Goal: Information Seeking & Learning: Compare options

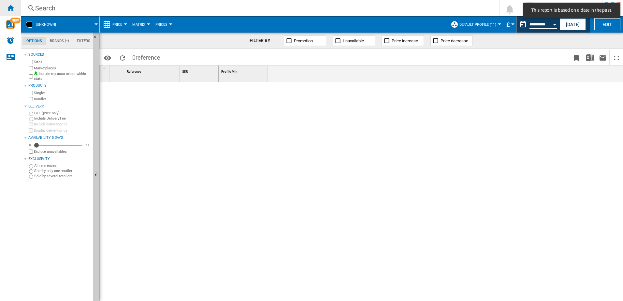
click at [14, 11] on div "Home" at bounding box center [10, 8] width 21 height 16
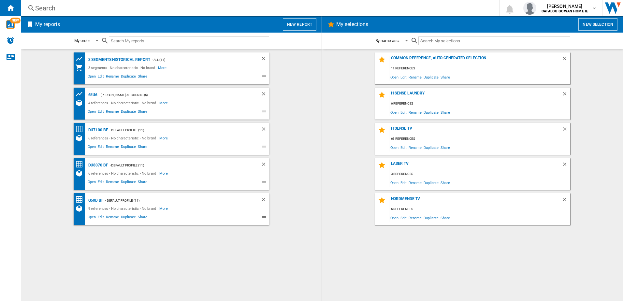
click at [54, 9] on div "Search" at bounding box center [258, 8] width 447 height 9
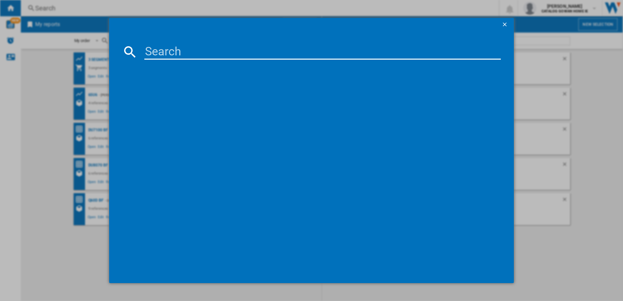
click at [183, 50] on input at bounding box center [322, 52] width 357 height 16
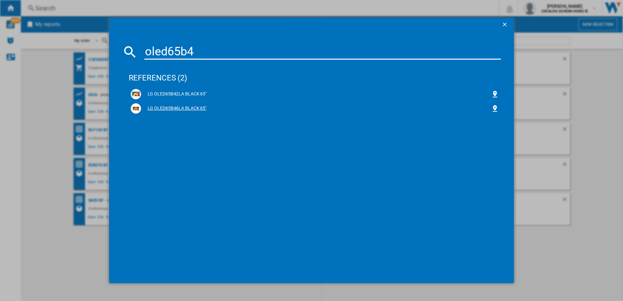
type input "oled65b4"
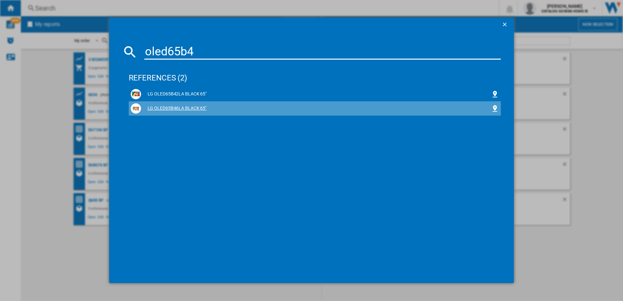
click at [178, 108] on div "LG OLED65B46LA BLACK 65"" at bounding box center [316, 108] width 350 height 7
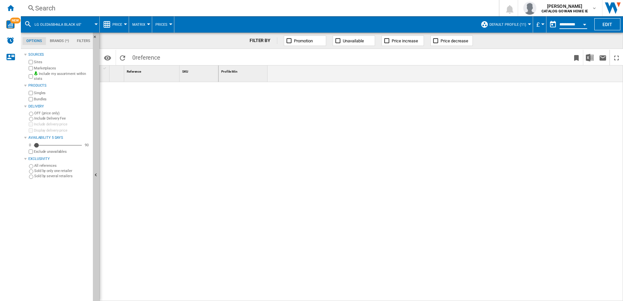
click at [577, 23] on input "**********" at bounding box center [573, 25] width 28 height 6
click at [581, 24] on button "Open calendar" at bounding box center [584, 24] width 12 height 12
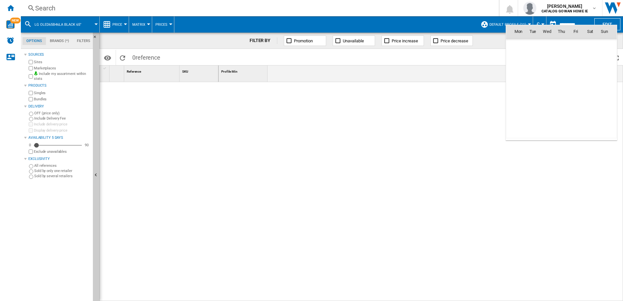
scroll to position [3107, 0]
click at [540, 20] on div at bounding box center [311, 150] width 623 height 301
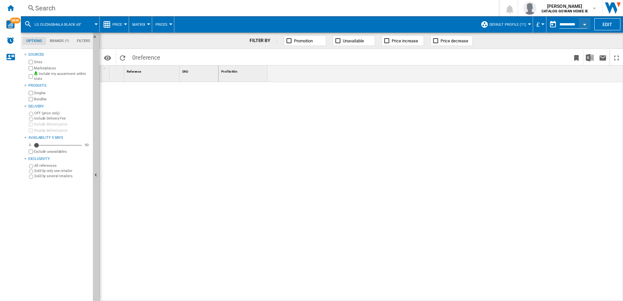
click at [537, 26] on span "£" at bounding box center [537, 24] width 3 height 7
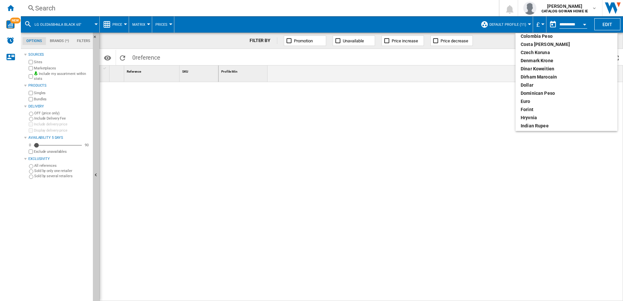
scroll to position [64, 0]
click at [527, 97] on div "euro" at bounding box center [566, 98] width 92 height 7
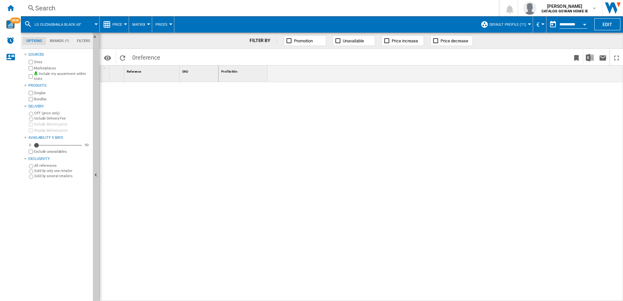
click at [570, 24] on input "**********" at bounding box center [573, 25] width 28 height 6
click at [581, 24] on button "Open calendar" at bounding box center [584, 24] width 12 height 12
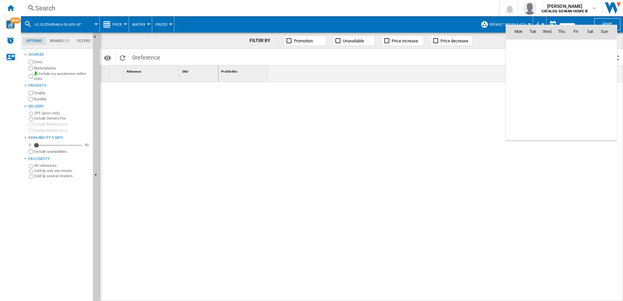
scroll to position [3107, 0]
click at [530, 48] on md-icon "September 2025" at bounding box center [531, 46] width 8 height 8
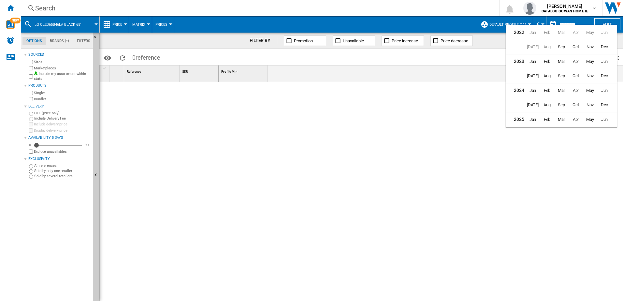
scroll to position [16, 0]
click at [589, 90] on span "Nov" at bounding box center [589, 88] width 13 height 13
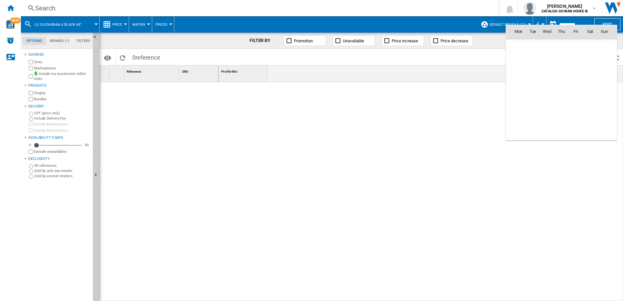
scroll to position [2244, 0]
click at [577, 102] on span "29" at bounding box center [575, 102] width 13 height 13
type input "**********"
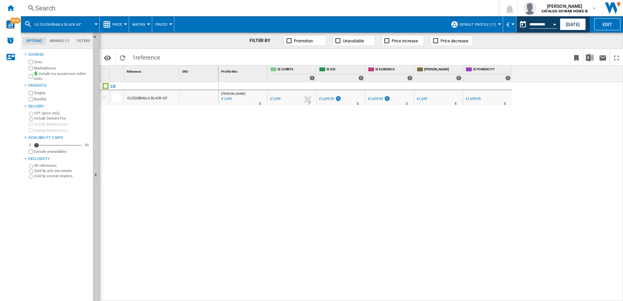
click at [40, 7] on div "Search" at bounding box center [258, 8] width 447 height 9
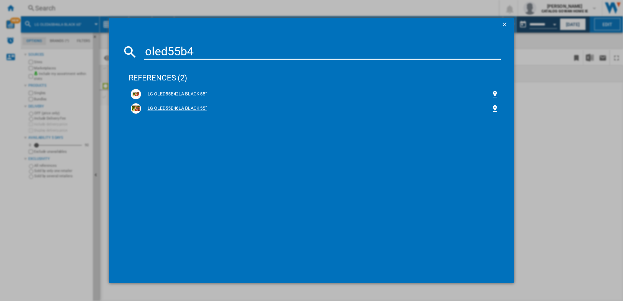
type input "oled55b4"
click at [196, 110] on div "LG OLED55B46LA BLACK 55"" at bounding box center [316, 108] width 350 height 7
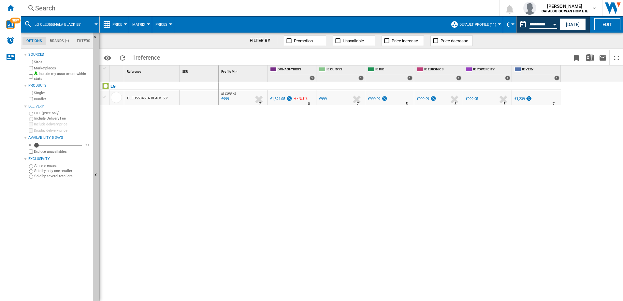
click at [56, 10] on div "Search" at bounding box center [258, 8] width 447 height 9
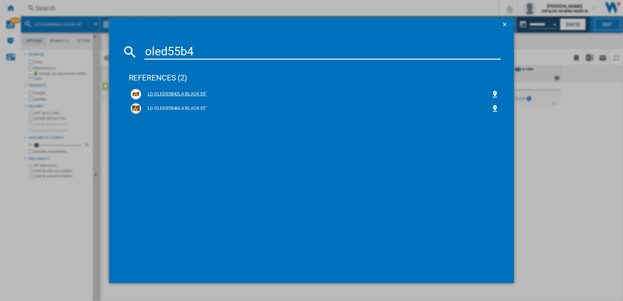
type input "oled55b4"
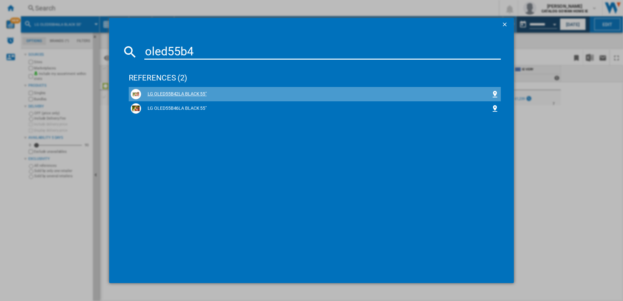
click at [175, 94] on div "LG OLED55B42LA BLACK 55"" at bounding box center [316, 94] width 350 height 7
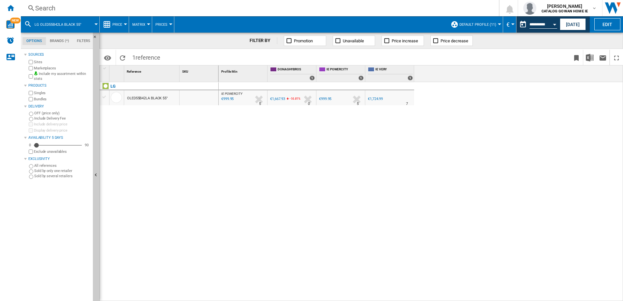
click at [102, 7] on div "Search" at bounding box center [258, 8] width 447 height 9
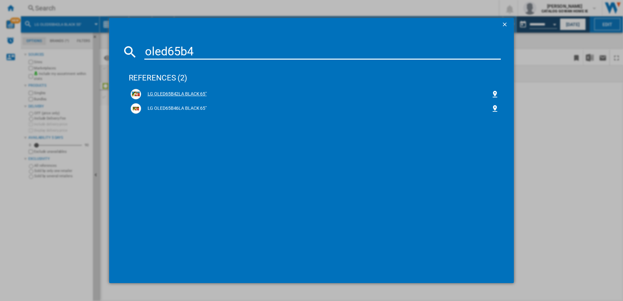
type input "oled65b4"
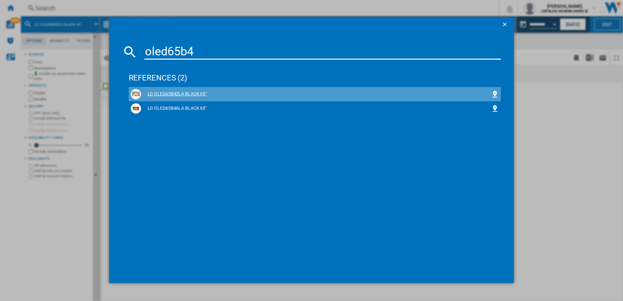
click at [189, 96] on div "LG OLED65B42LA BLACK 65"" at bounding box center [316, 94] width 350 height 7
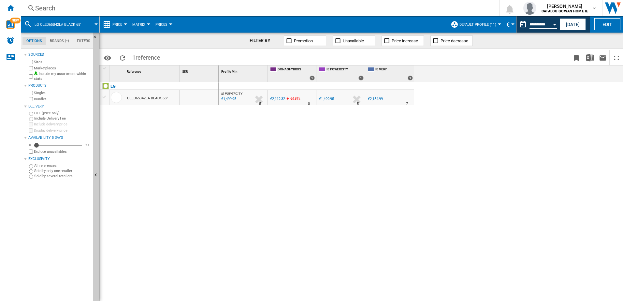
click at [50, 5] on div "Search" at bounding box center [258, 8] width 447 height 9
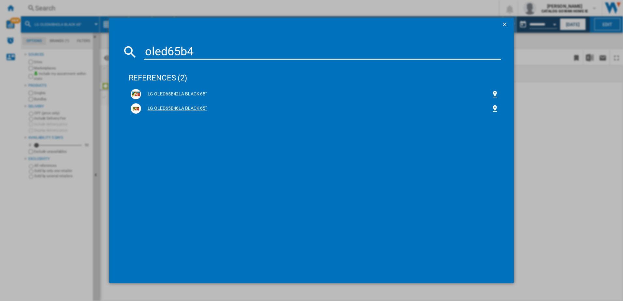
type input "oled65b4"
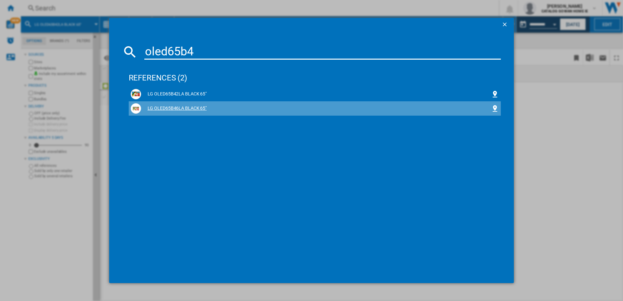
click at [166, 107] on div "LG OLED65B46LA BLACK 65"" at bounding box center [316, 108] width 350 height 7
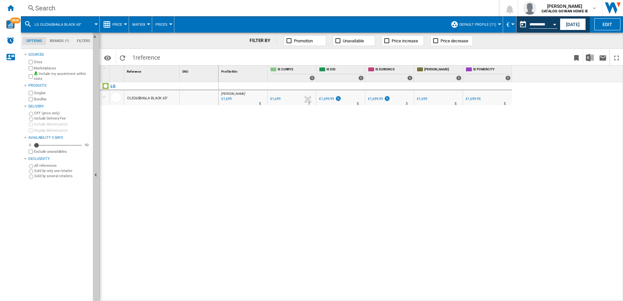
click at [44, 3] on div "Search Search 0 [PERSON_NAME] CATALOG [PERSON_NAME] HOME IE CATALOG [PERSON_NAM…" at bounding box center [322, 8] width 602 height 16
click at [41, 11] on div "Search" at bounding box center [258, 8] width 447 height 9
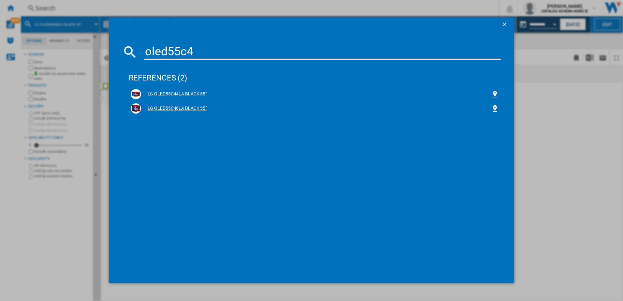
type input "oled55c4"
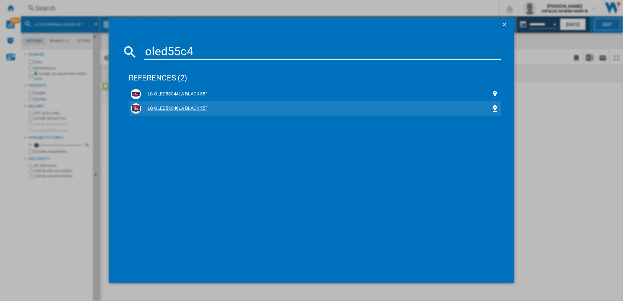
click at [193, 108] on div "LG OLED55C46LA BLACK 55"" at bounding box center [316, 108] width 350 height 7
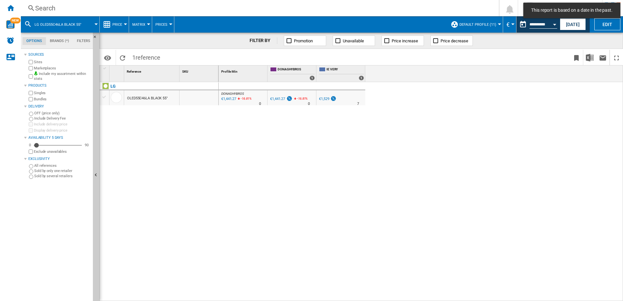
click at [50, 8] on div "Search" at bounding box center [258, 8] width 447 height 9
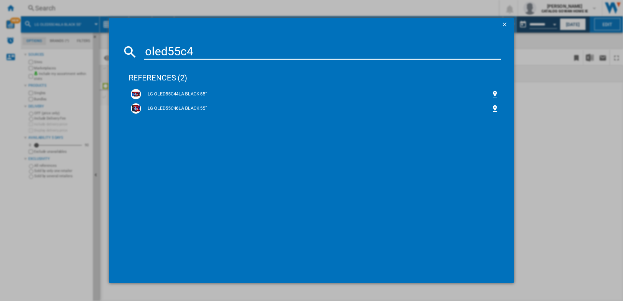
type input "oled55c4"
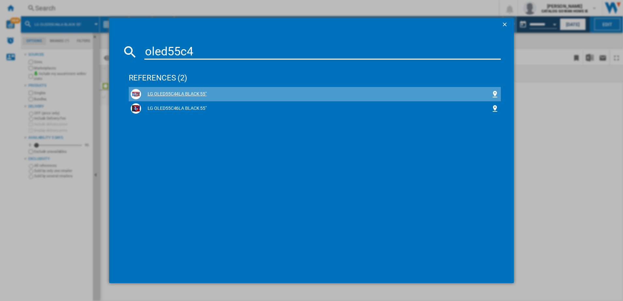
click at [189, 98] on div "LG OLED55C44LA BLACK 55"" at bounding box center [315, 94] width 368 height 10
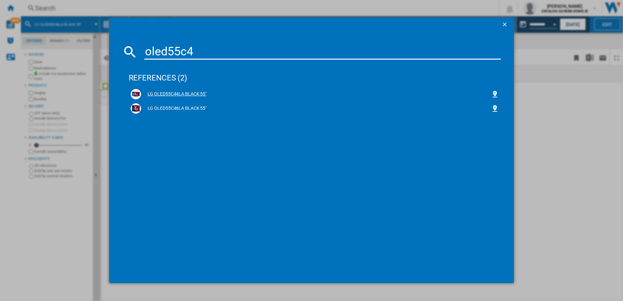
click at [163, 93] on div "LG OLED55C44LA BLACK 55"" at bounding box center [316, 94] width 350 height 7
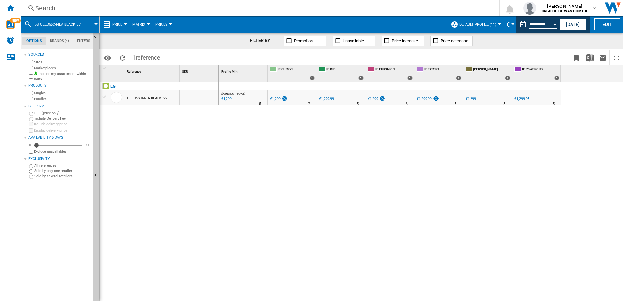
click at [68, 13] on div "Search Search 0 [PERSON_NAME] CATALOG [PERSON_NAME] HOME IE CATALOG [PERSON_NAM…" at bounding box center [322, 8] width 602 height 16
click at [35, 9] on div "Search" at bounding box center [258, 8] width 447 height 9
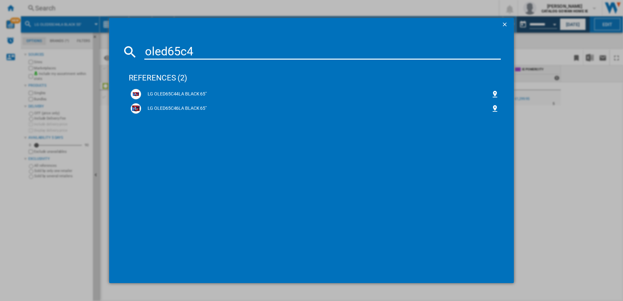
type input "oled65c4"
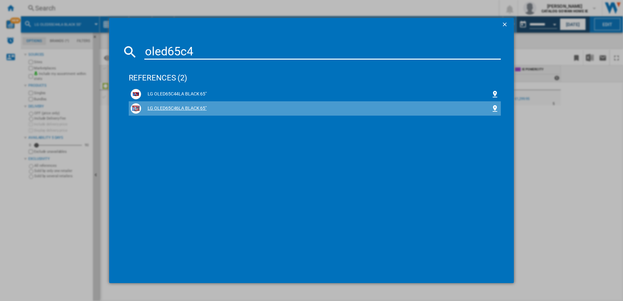
click at [161, 109] on div "LG OLED65C46LA BLACK 65"" at bounding box center [316, 108] width 350 height 7
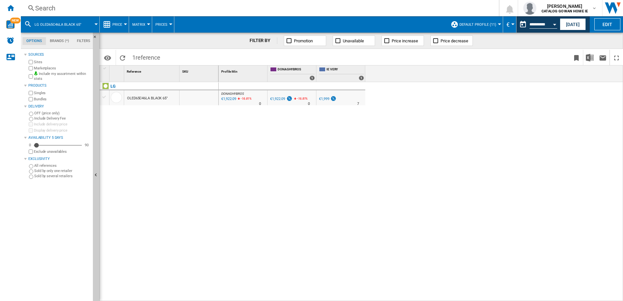
click at [63, 7] on div "Search" at bounding box center [258, 8] width 447 height 9
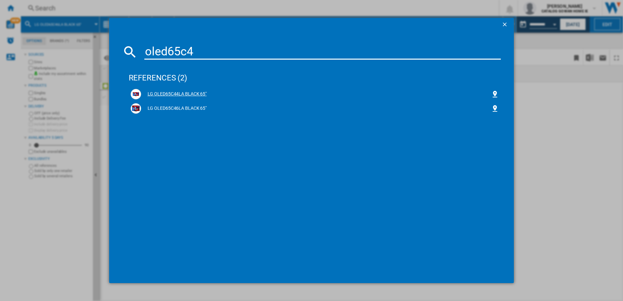
type input "oled65c4"
click at [172, 91] on div "LG OLED65C44LA BLACK 65"" at bounding box center [316, 94] width 350 height 7
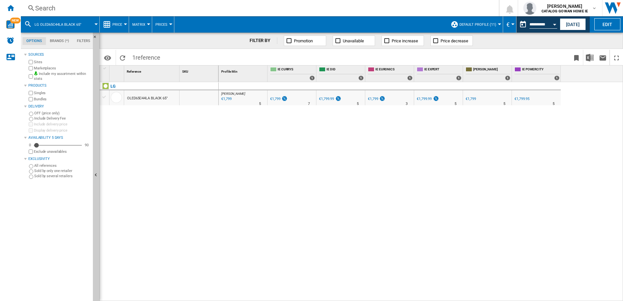
click at [60, 6] on div "Search" at bounding box center [258, 8] width 447 height 9
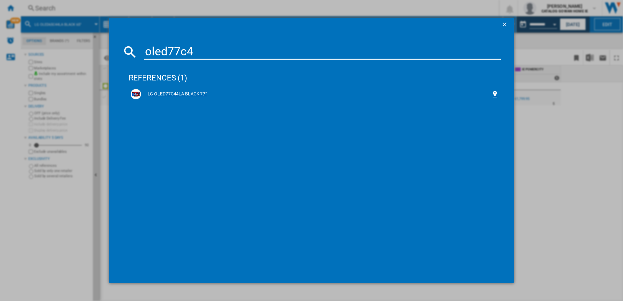
type input "oled77c4"
click at [172, 94] on div "LG OLED77C44LA BLACK 77"" at bounding box center [316, 94] width 350 height 7
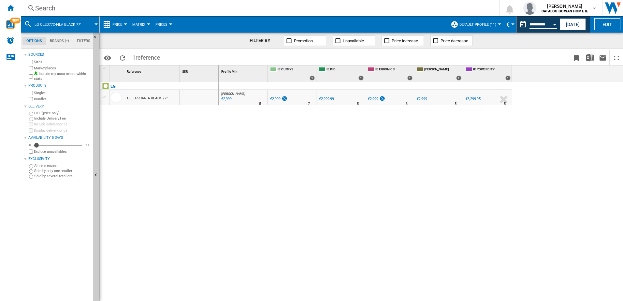
click at [60, 13] on div "Search Search 0 [PERSON_NAME] CATALOG [PERSON_NAME] HOME IE CATALOG [PERSON_NAM…" at bounding box center [322, 8] width 602 height 16
click at [42, 6] on div "Search" at bounding box center [258, 8] width 447 height 9
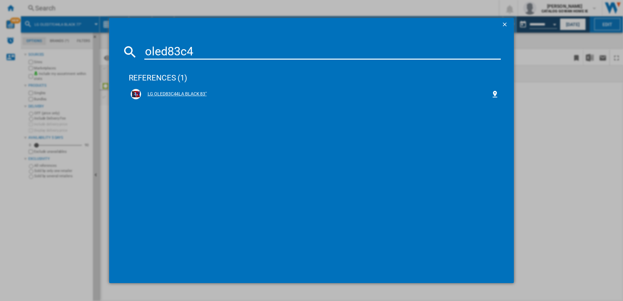
type input "oled83c4"
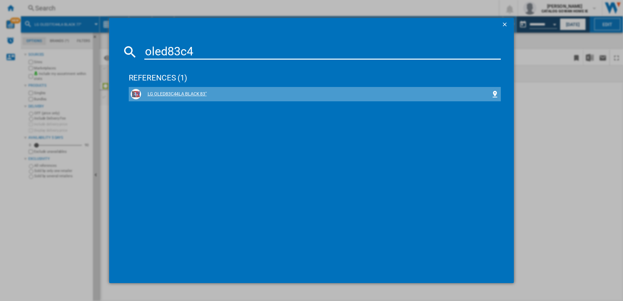
click at [182, 95] on div "LG OLED83C44LA BLACK 83"" at bounding box center [316, 94] width 350 height 7
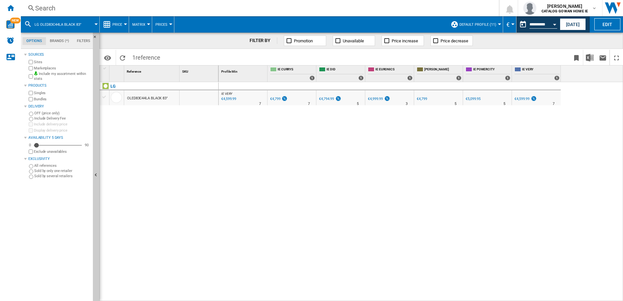
click at [72, 13] on div "Search Search 0 [PERSON_NAME] CATALOG [PERSON_NAME] HOME IE CATALOG [PERSON_NAM…" at bounding box center [322, 8] width 602 height 16
click at [49, 5] on div "Search" at bounding box center [258, 8] width 447 height 9
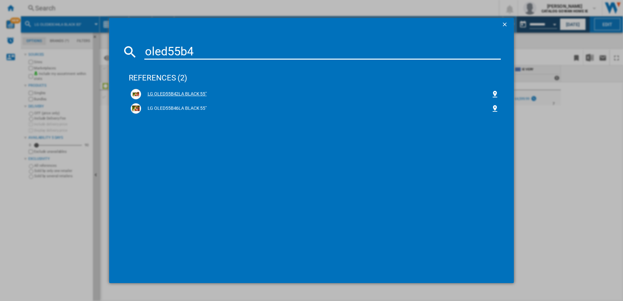
type input "oled55b4"
click at [183, 93] on div "LG OLED55B42LA BLACK 55"" at bounding box center [316, 94] width 350 height 7
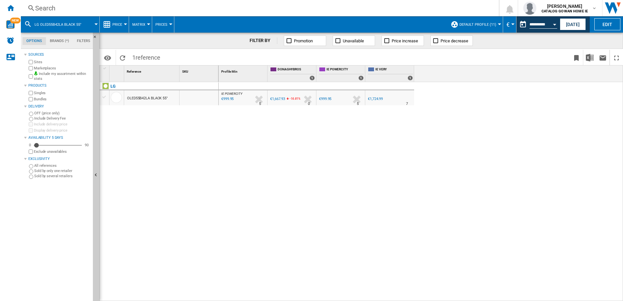
click at [107, 8] on div "Search" at bounding box center [258, 8] width 447 height 9
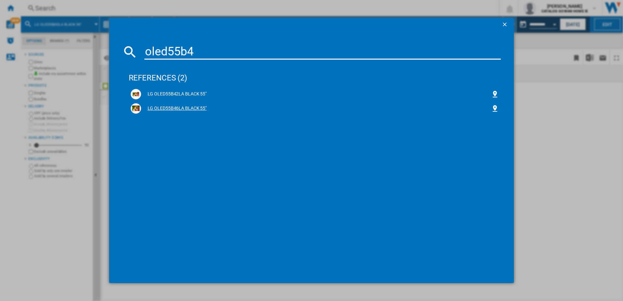
type input "oled55b4"
click at [160, 107] on div "LG OLED55B46LA BLACK 55"" at bounding box center [316, 108] width 350 height 7
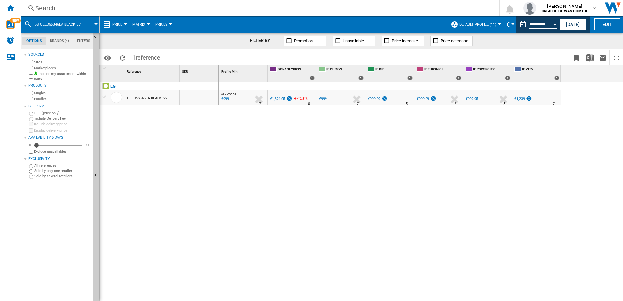
click at [69, 7] on div "Search" at bounding box center [258, 8] width 447 height 9
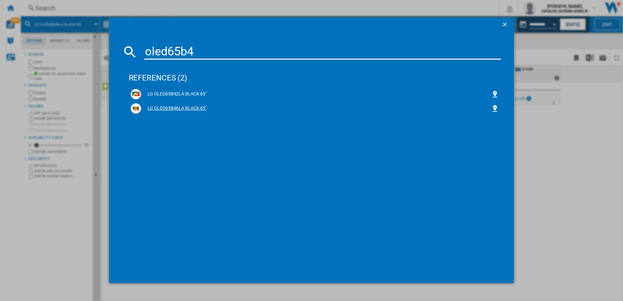
type input "oled65b4"
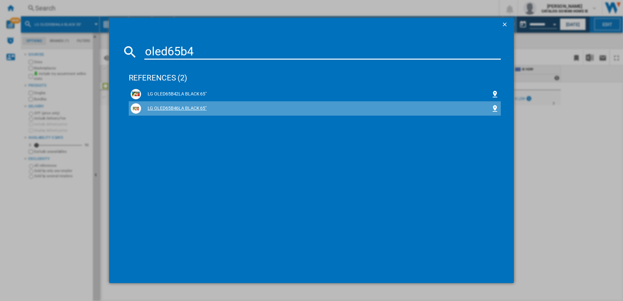
click at [172, 107] on div "LG OLED65B46LA BLACK 65"" at bounding box center [316, 108] width 350 height 7
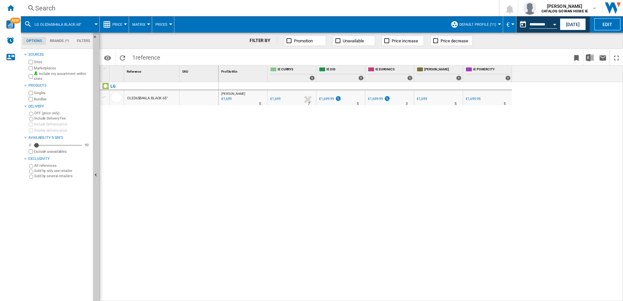
click at [43, 7] on div "Search" at bounding box center [258, 8] width 447 height 9
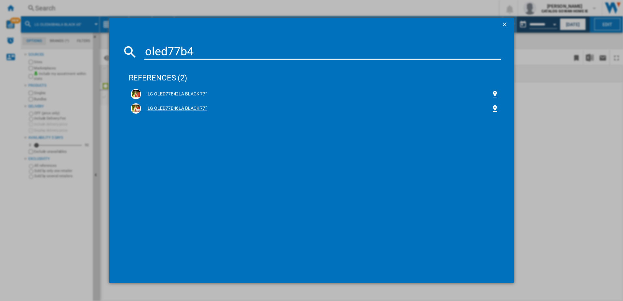
type input "oled77b4"
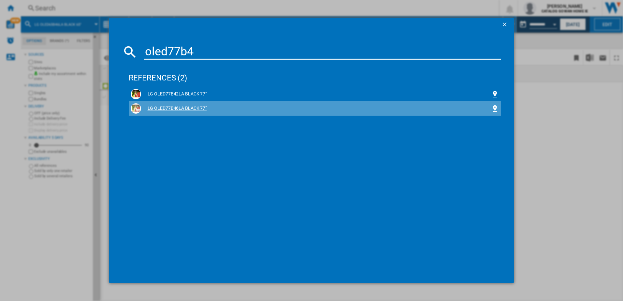
click at [180, 107] on div "LG OLED77B46LA BLACK 77"" at bounding box center [316, 108] width 350 height 7
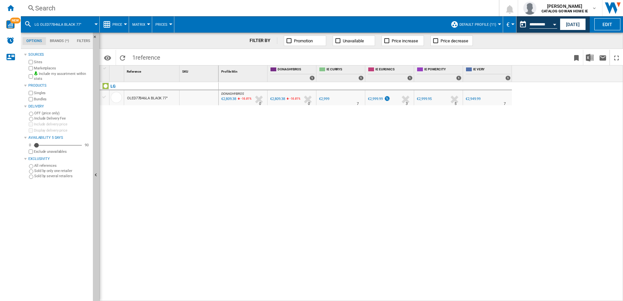
click at [46, 10] on div "Search" at bounding box center [258, 8] width 447 height 9
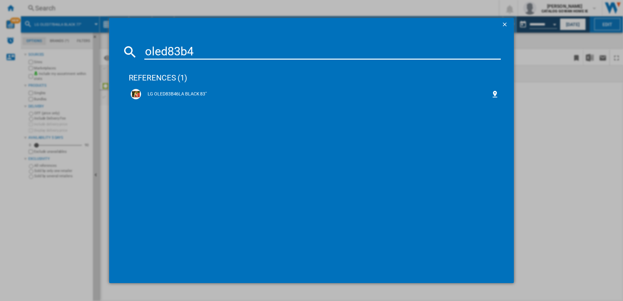
type input "oled83b4"
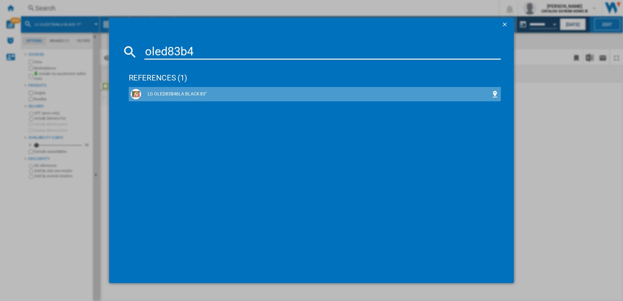
click at [177, 97] on div "LG OLED83B46LA BLACK 83"" at bounding box center [316, 94] width 350 height 7
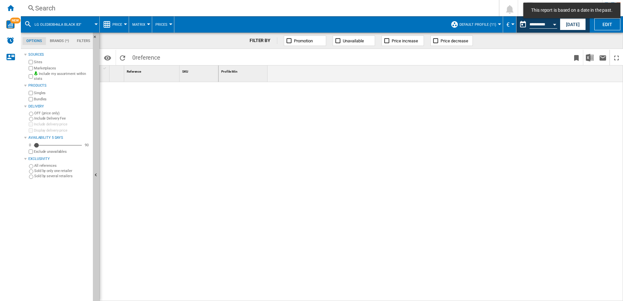
click at [59, 6] on div "Search" at bounding box center [258, 8] width 447 height 9
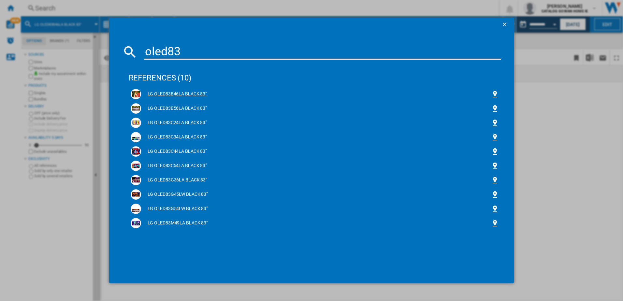
type input "oled83"
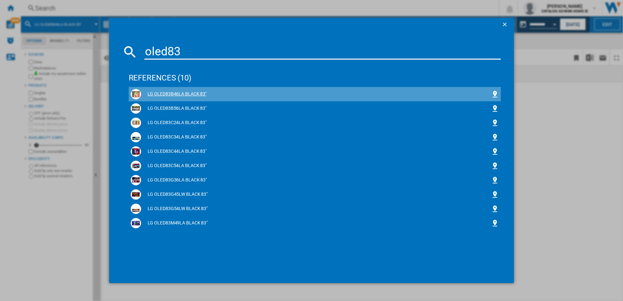
click at [165, 95] on div "LG OLED83B46LA BLACK 83"" at bounding box center [316, 94] width 350 height 7
click at [164, 94] on div "LG OLED83B46LA BLACK 83"" at bounding box center [316, 94] width 350 height 7
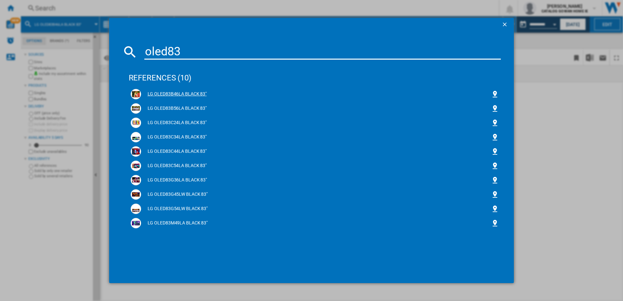
drag, startPoint x: 164, startPoint y: 94, endPoint x: 196, endPoint y: 93, distance: 31.9
click at [196, 93] on div "LG OLED83B46LA BLACK 83"" at bounding box center [316, 94] width 350 height 7
click at [178, 154] on div "LG OLED83C44LA BLACK 83"" at bounding box center [316, 151] width 350 height 7
